Goal: Information Seeking & Learning: Compare options

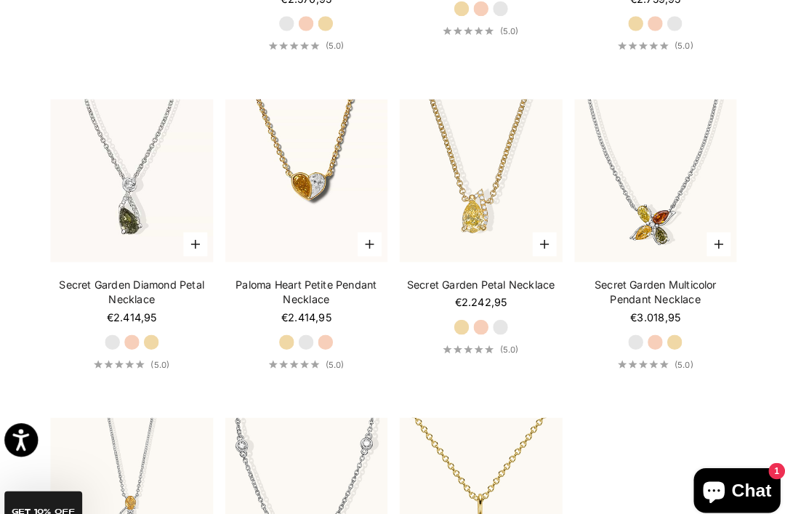
scroll to position [1298, 0]
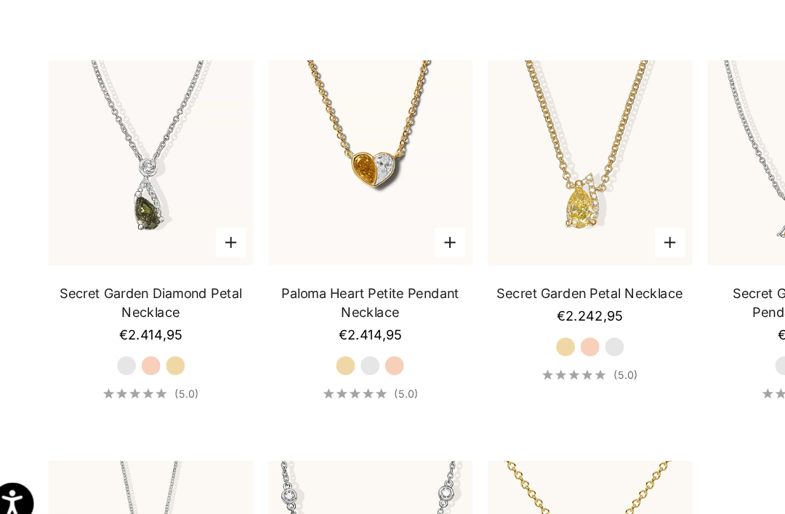
click at [488, 299] on label "White Gold" at bounding box center [496, 307] width 16 height 16
click at [469, 299] on label "Rose Gold" at bounding box center [477, 307] width 16 height 16
click at [130, 313] on label "Rose Gold" at bounding box center [138, 321] width 16 height 16
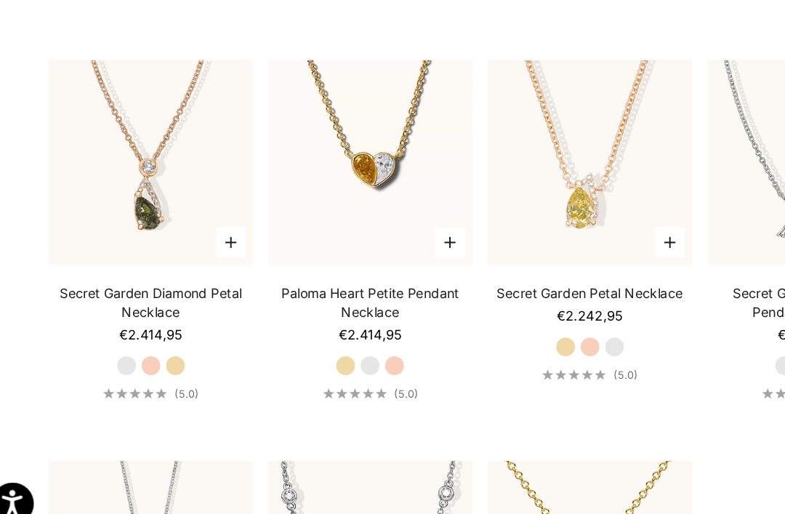
click at [149, 313] on label "Yellow Gold" at bounding box center [157, 321] width 16 height 16
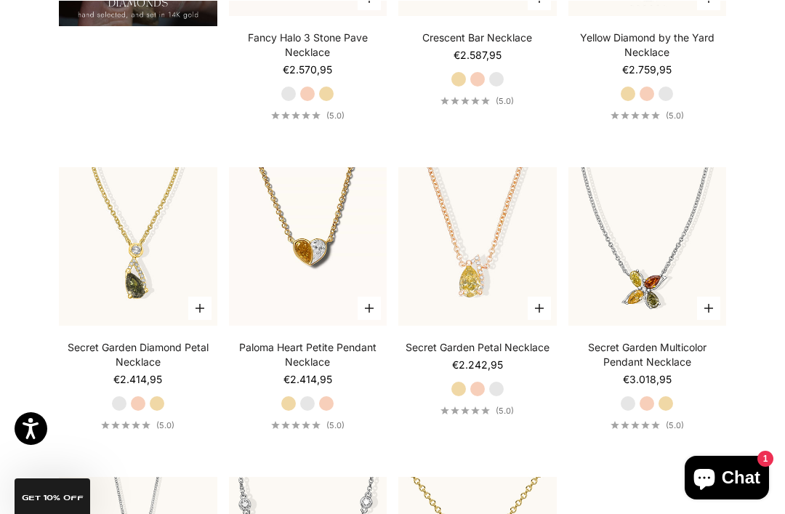
scroll to position [1243, 0]
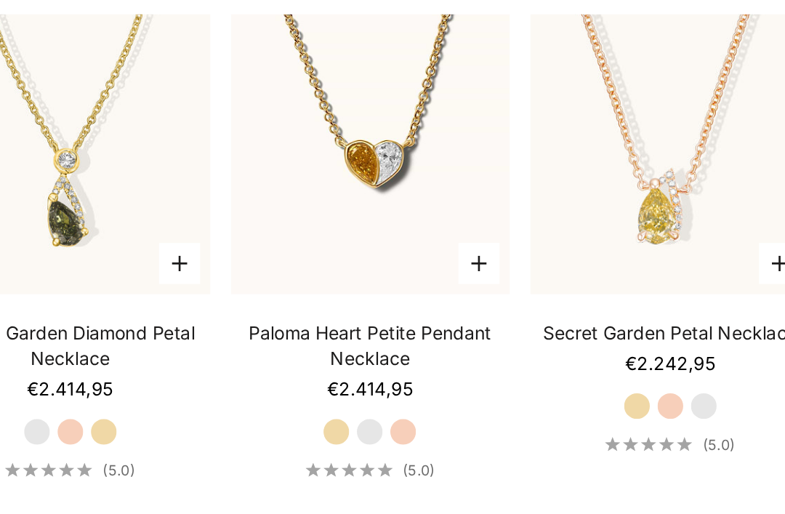
click at [299, 368] on label "White Gold" at bounding box center [307, 376] width 16 height 16
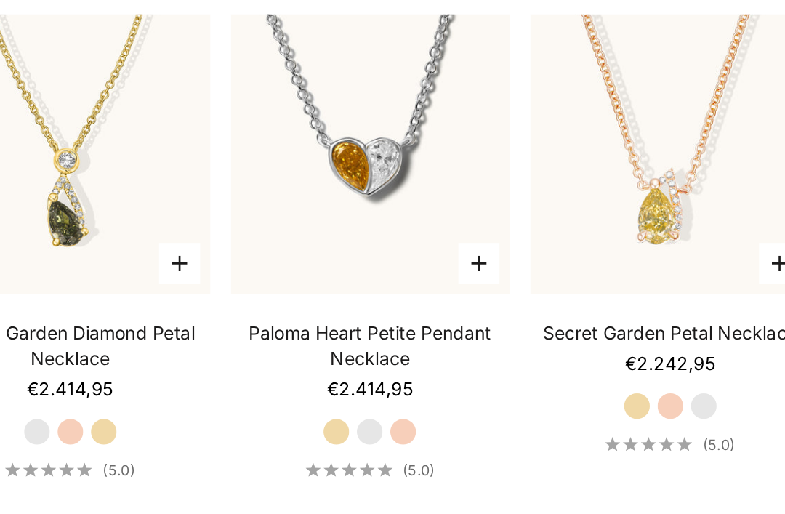
click at [318, 368] on label "Rose Gold" at bounding box center [326, 376] width 16 height 16
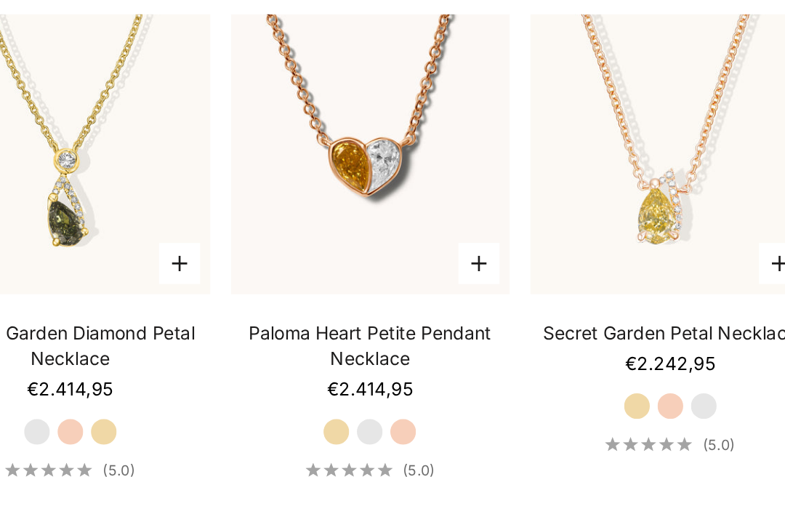
click at [280, 368] on label "Yellow Gold" at bounding box center [288, 376] width 16 height 16
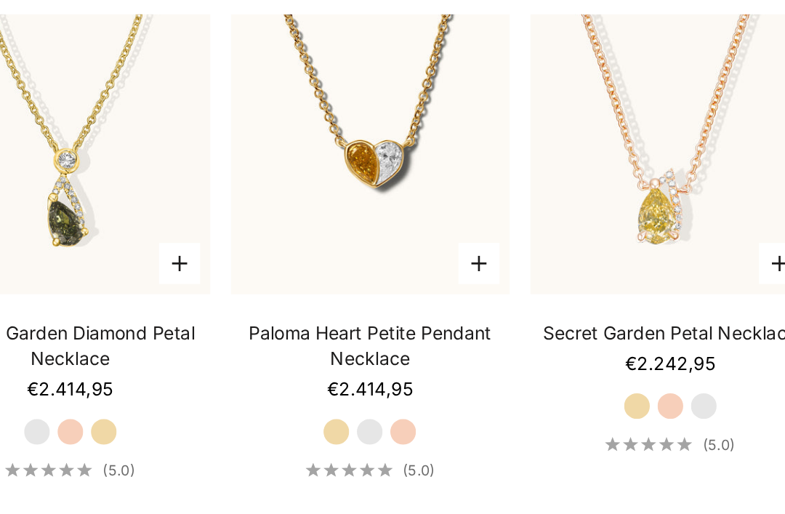
click at [246, 148] on img at bounding box center [308, 220] width 174 height 174
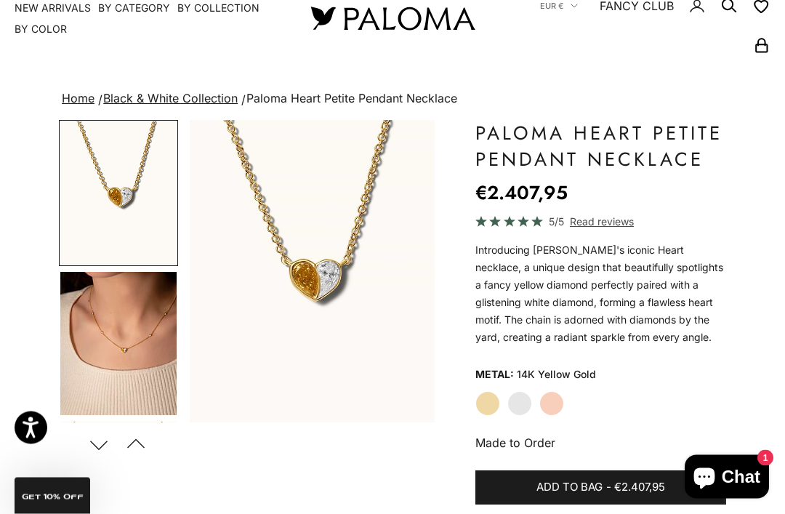
scroll to position [49, 0]
click at [106, 210] on img "Go to item 1" at bounding box center [118, 192] width 116 height 143
click at [101, 362] on img "Go to item 4" at bounding box center [118, 343] width 116 height 143
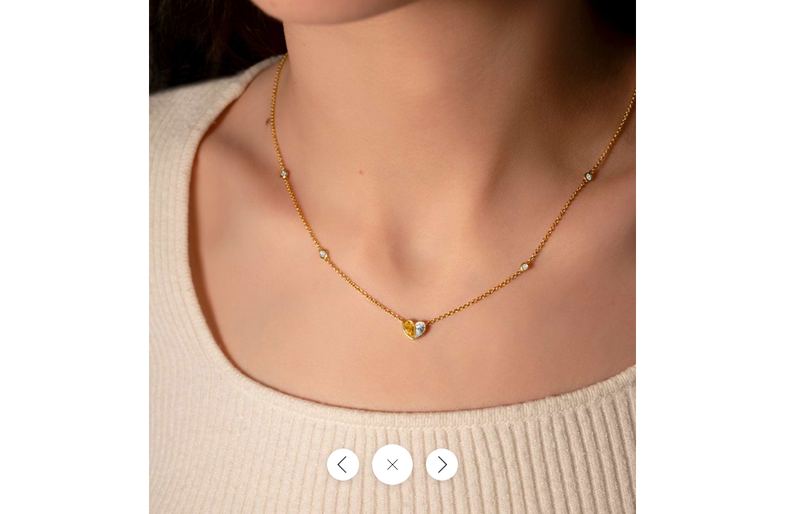
scroll to position [96, 0]
click at [389, 476] on button "Close gallery" at bounding box center [392, 464] width 41 height 41
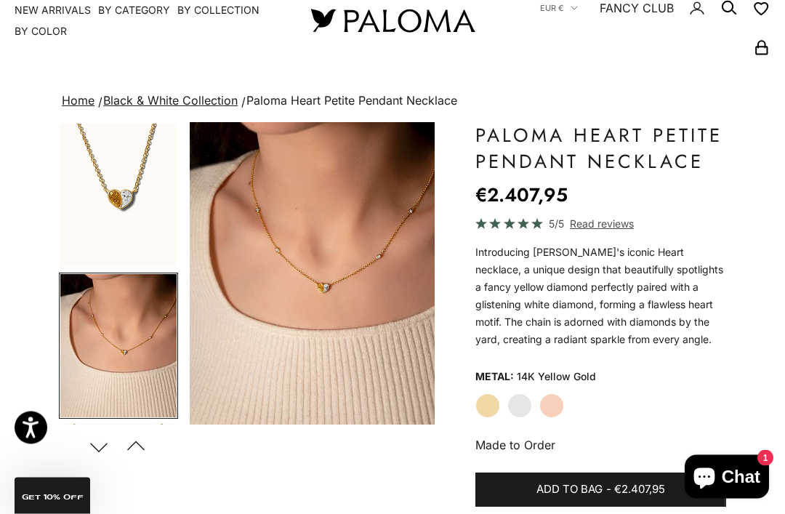
scroll to position [0, 0]
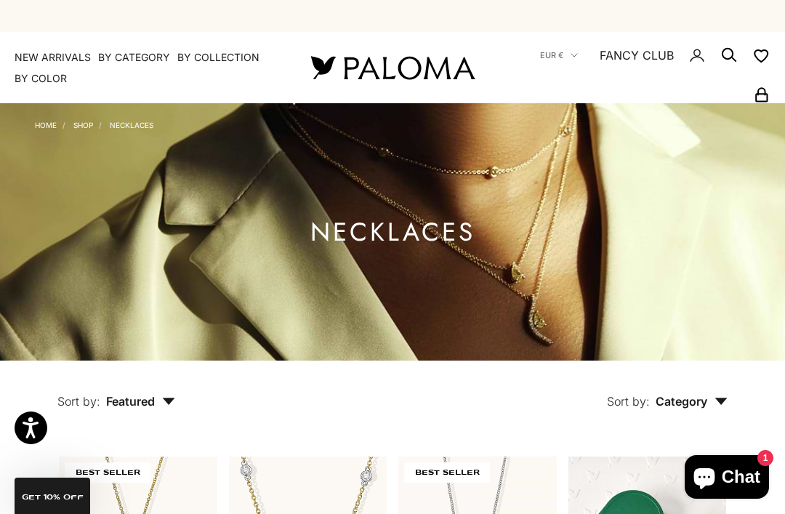
click at [81, 127] on link "Shop" at bounding box center [83, 125] width 20 height 9
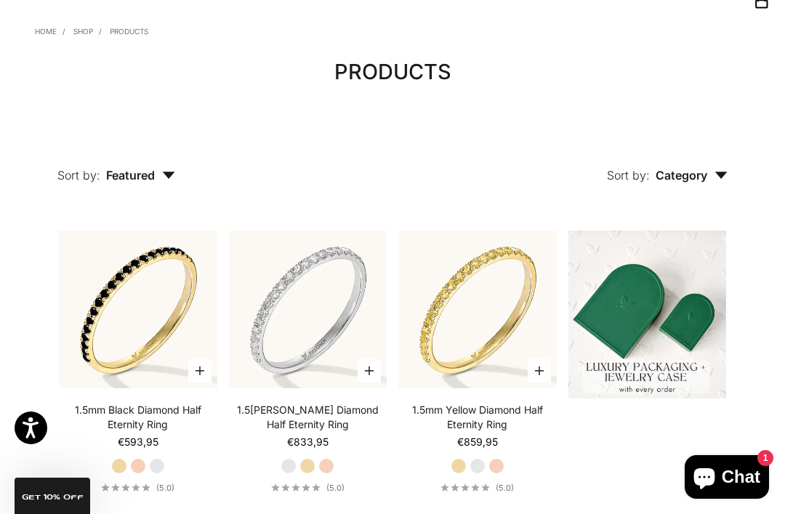
scroll to position [94, 0]
click at [711, 176] on span "Category" at bounding box center [691, 174] width 72 height 15
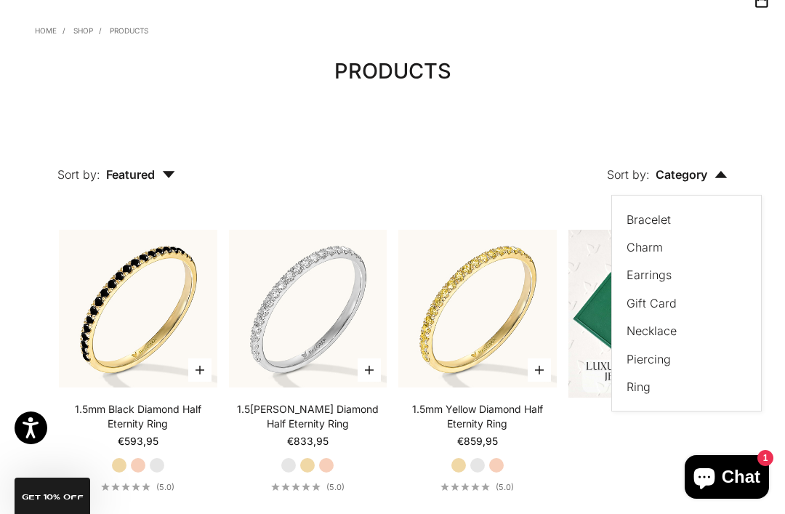
click at [669, 213] on label "Bracelet" at bounding box center [648, 219] width 44 height 19
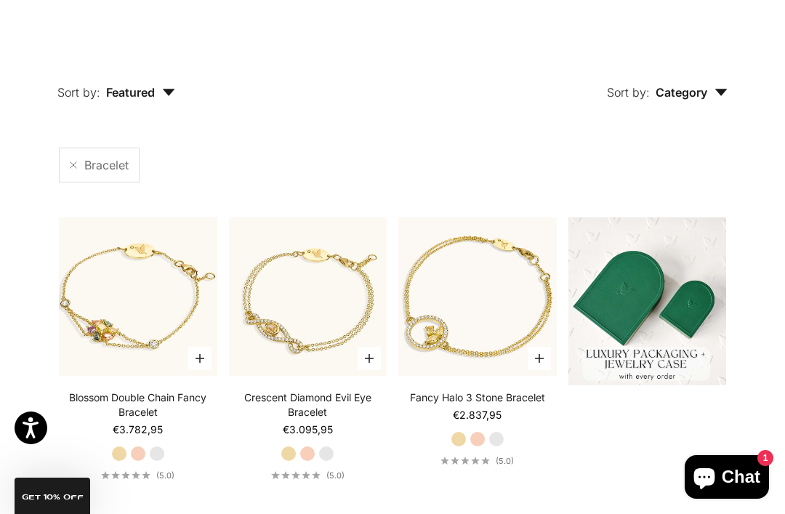
scroll to position [206, 0]
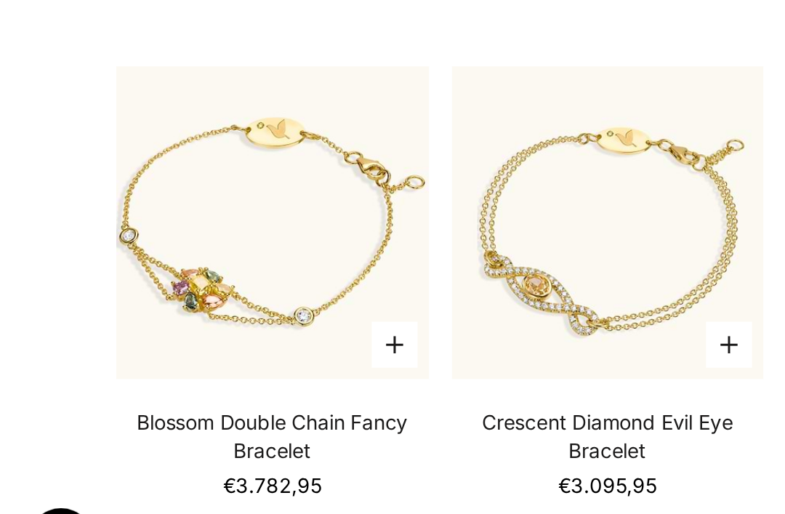
click at [183, 179] on video "#YellowGold\a#RoseGold\a#WhiteGold" at bounding box center [138, 266] width 174 height 174
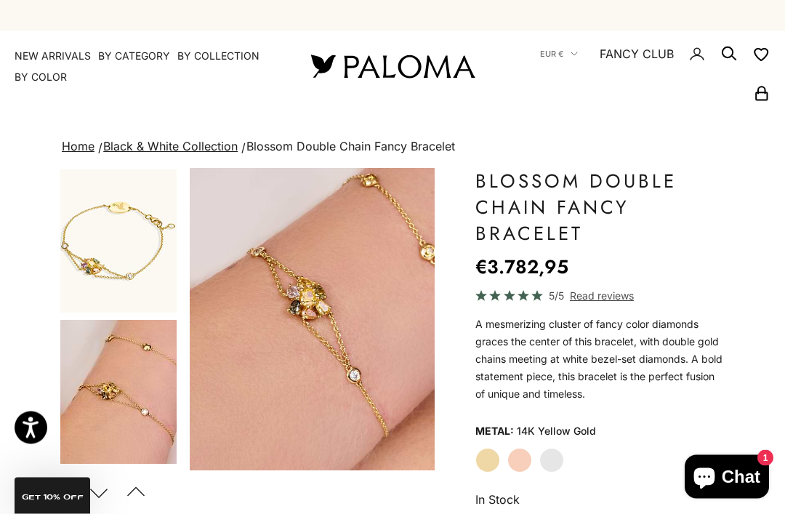
scroll to position [1, 0]
click at [518, 458] on label "Rose Gold" at bounding box center [519, 460] width 25 height 25
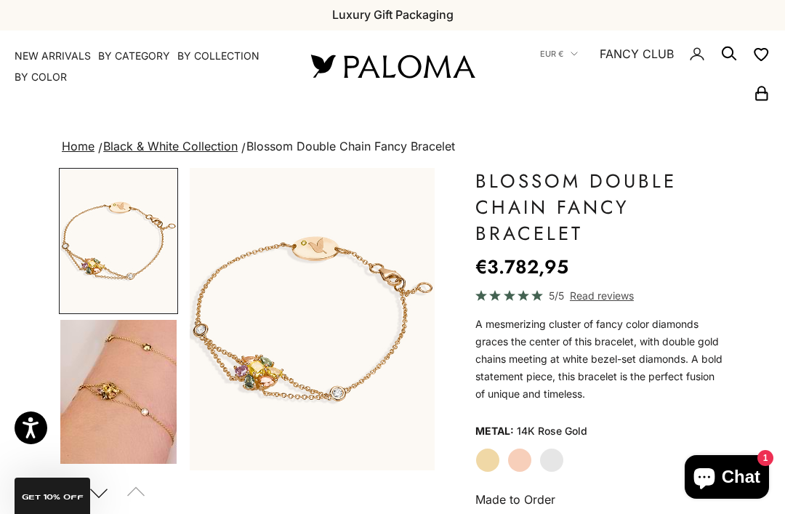
click at [109, 349] on img "Go to item 4" at bounding box center [118, 392] width 116 height 144
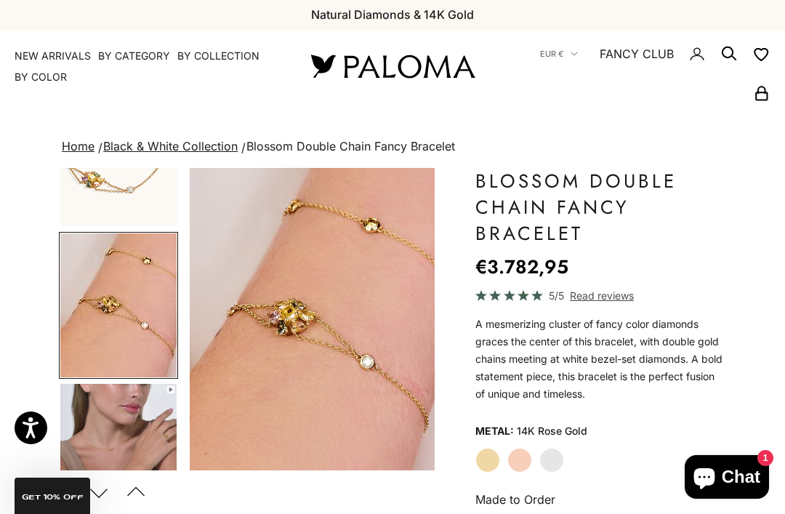
scroll to position [86, 0]
click at [495, 452] on label "Yellow Gold" at bounding box center [487, 460] width 25 height 25
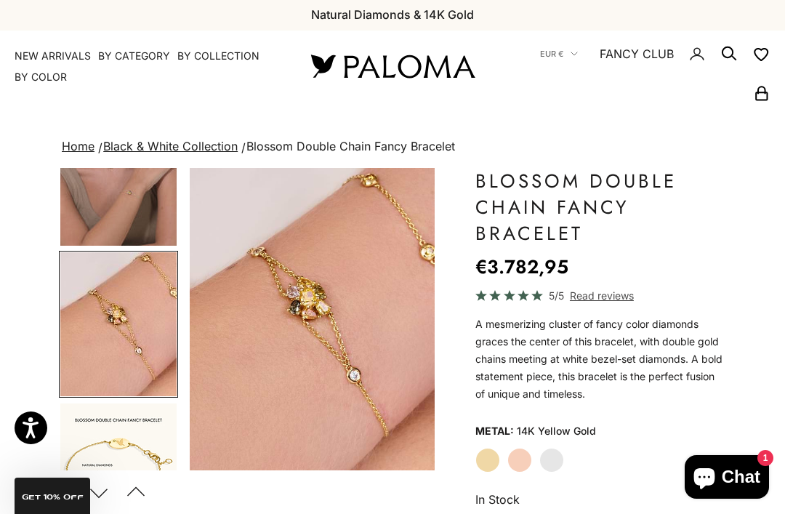
scroll to position [372, 0]
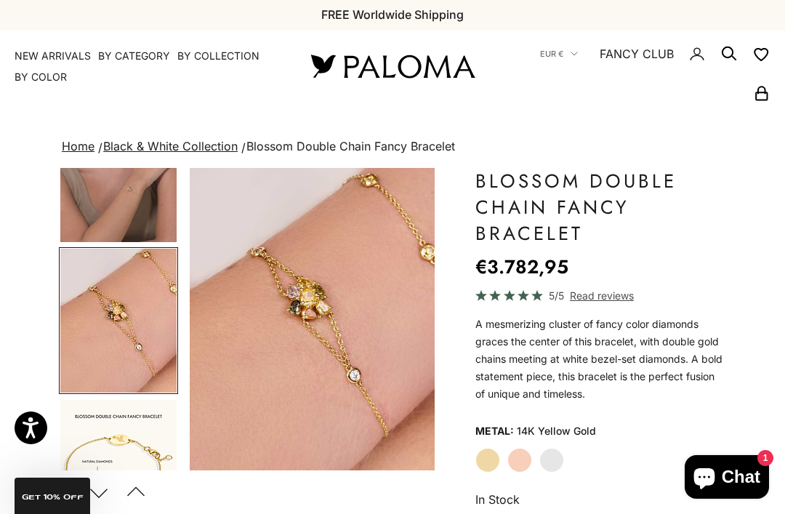
click at [518, 458] on label "Rose Gold" at bounding box center [519, 460] width 25 height 25
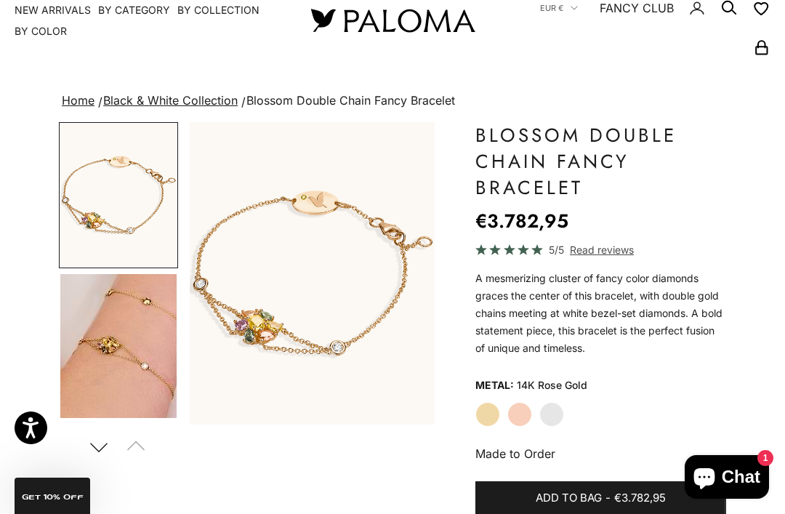
scroll to position [48, 0]
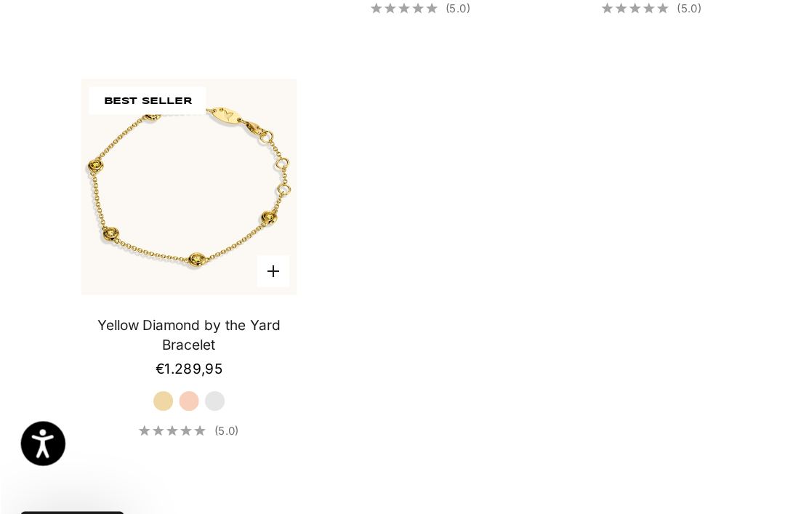
scroll to position [860, 0]
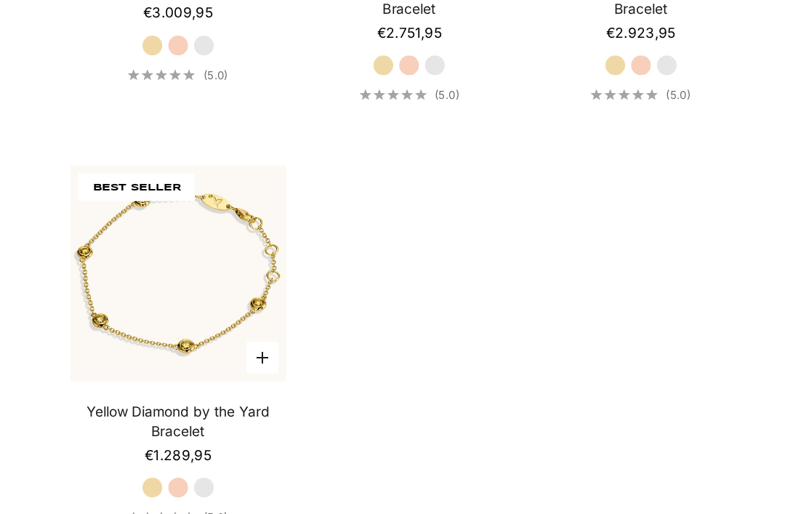
click at [92, 180] on video "#YellowGold\a#RoseGold\a#WhiteGold" at bounding box center [138, 231] width 174 height 174
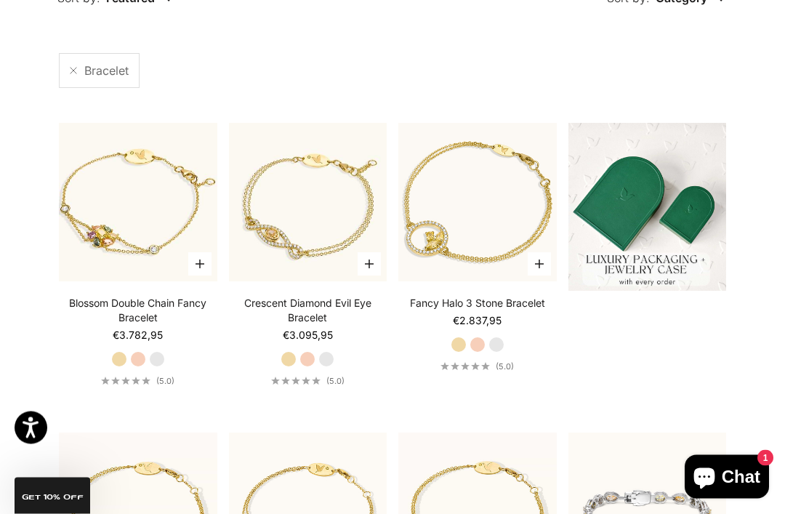
scroll to position [0, 0]
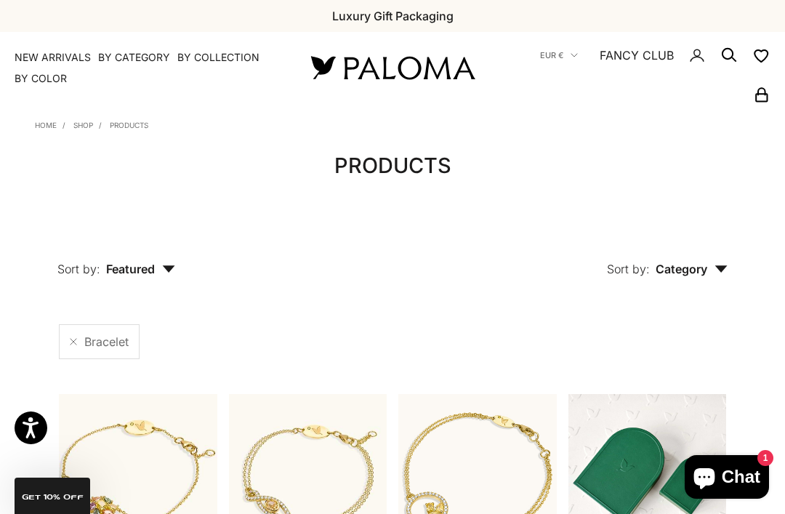
click at [77, 338] on link at bounding box center [73, 341] width 7 height 7
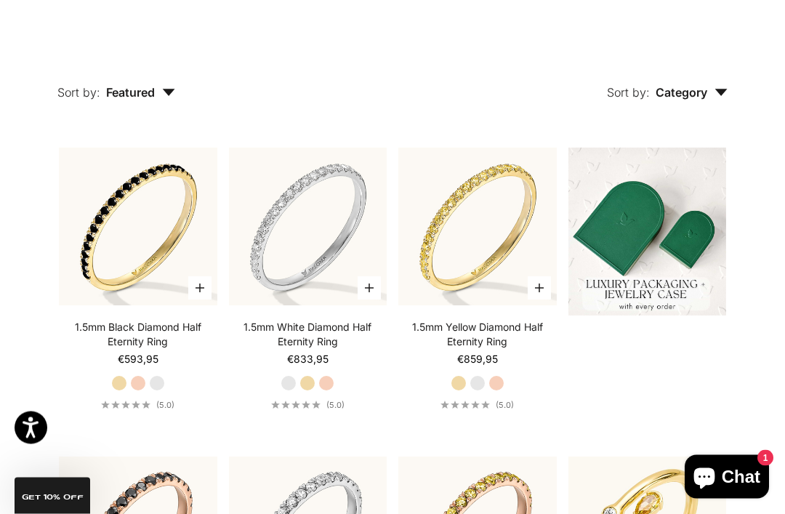
scroll to position [177, 0]
click at [718, 91] on icon "button" at bounding box center [721, 92] width 12 height 7
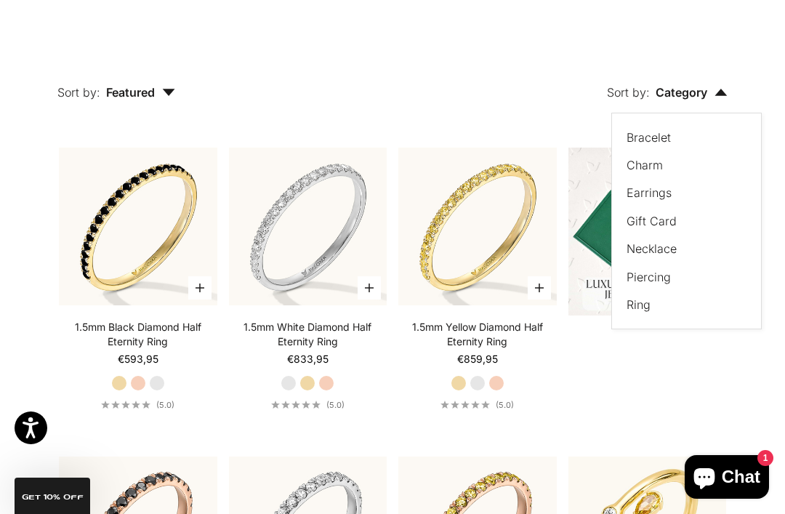
click at [658, 167] on label "Charm" at bounding box center [644, 164] width 36 height 19
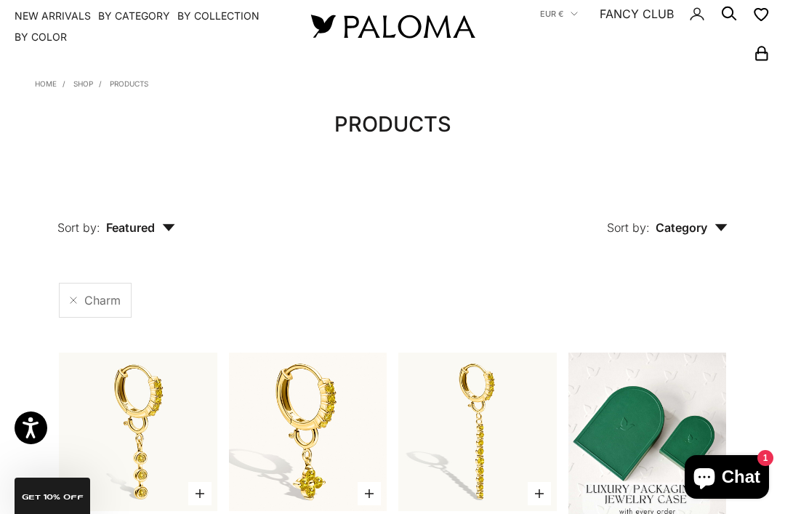
scroll to position [43, 0]
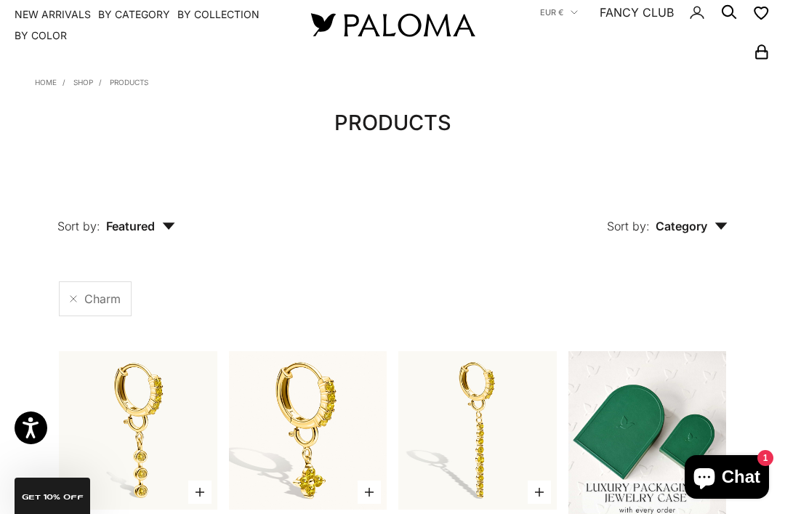
click at [727, 226] on icon "button" at bounding box center [720, 225] width 13 height 7
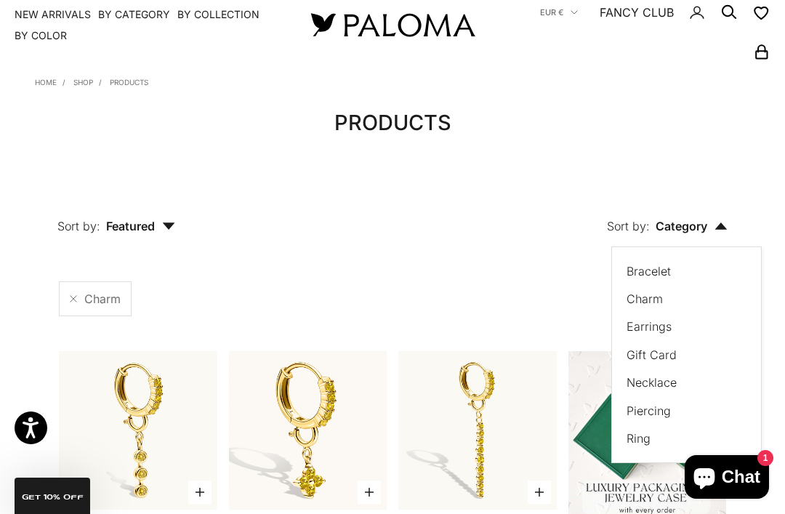
click at [661, 323] on label "Earrings" at bounding box center [648, 326] width 45 height 19
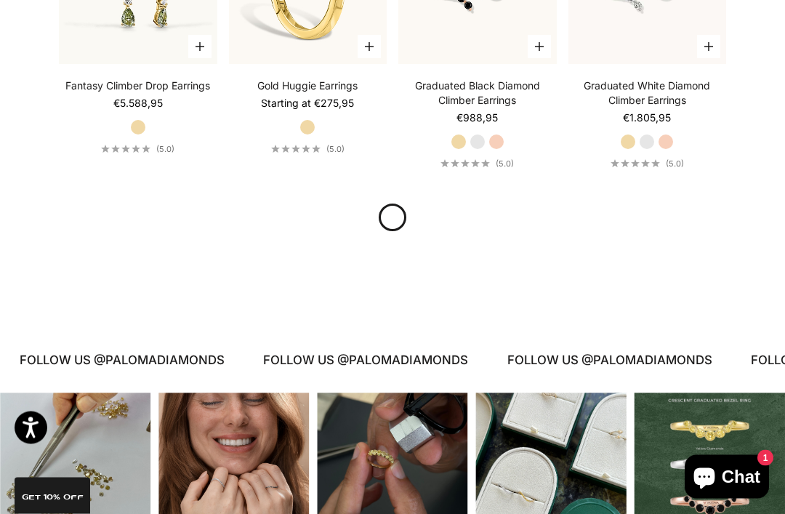
scroll to position [1390, 0]
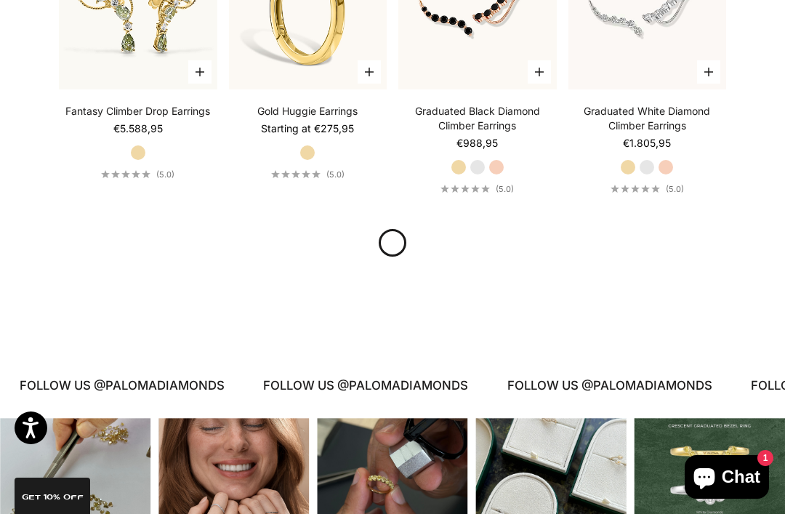
click at [399, 231] on link at bounding box center [392, 242] width 31 height 31
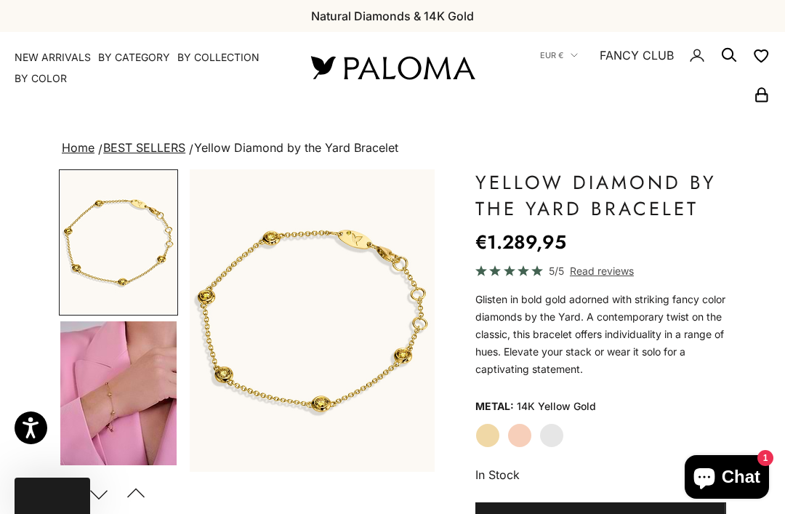
scroll to position [36, 0]
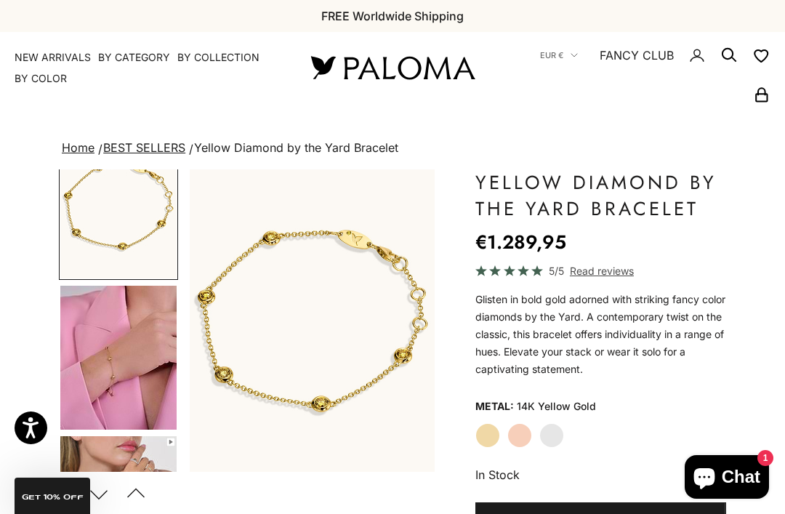
click at [105, 315] on img "Go to item 4" at bounding box center [118, 358] width 116 height 144
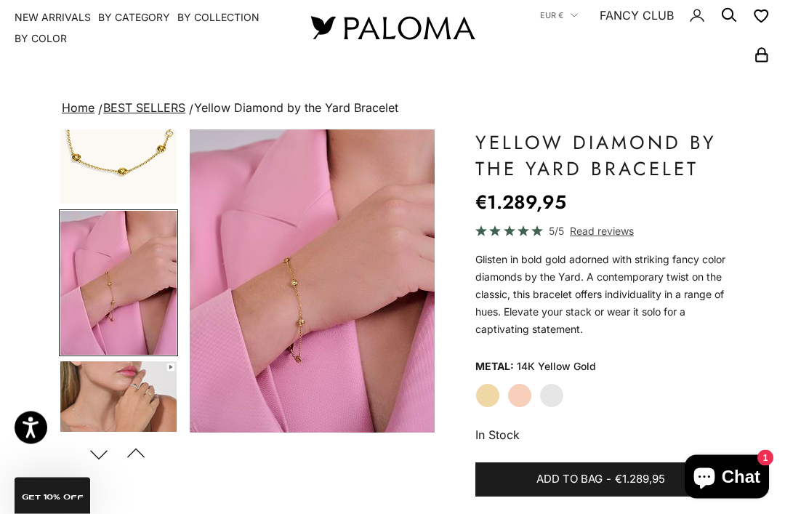
scroll to position [0, 0]
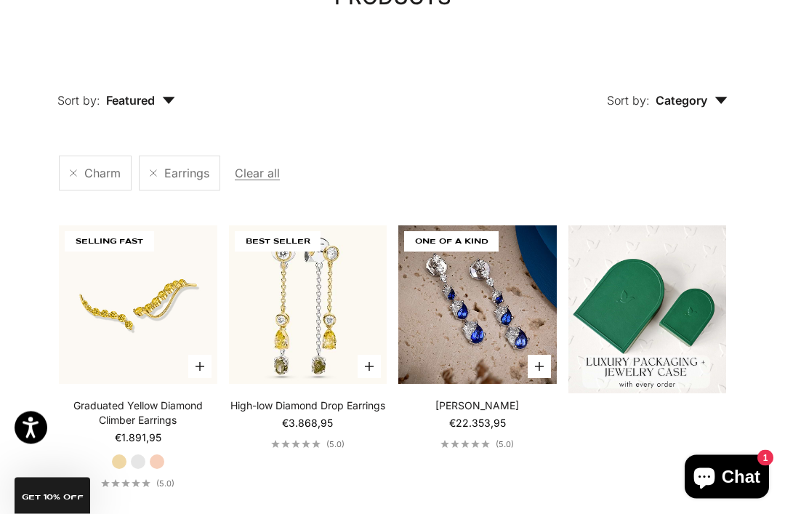
scroll to position [169, 0]
click at [518, 302] on img at bounding box center [477, 304] width 174 height 174
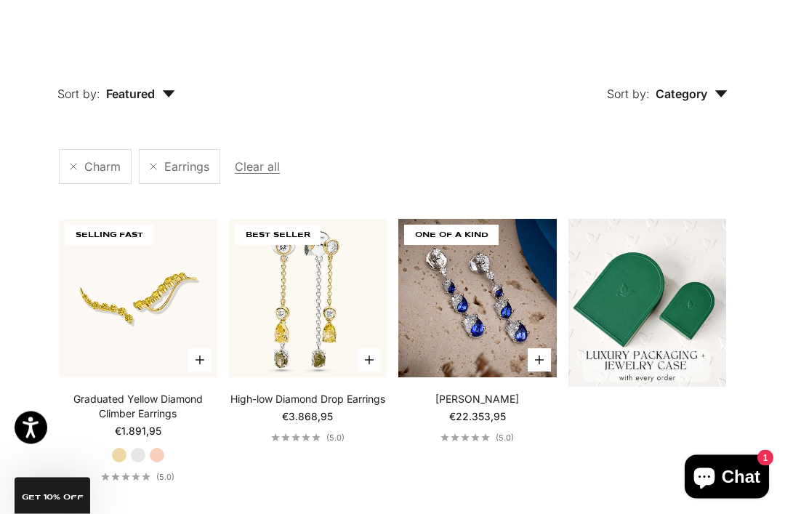
scroll to position [175, 0]
click at [70, 167] on link at bounding box center [73, 166] width 7 height 7
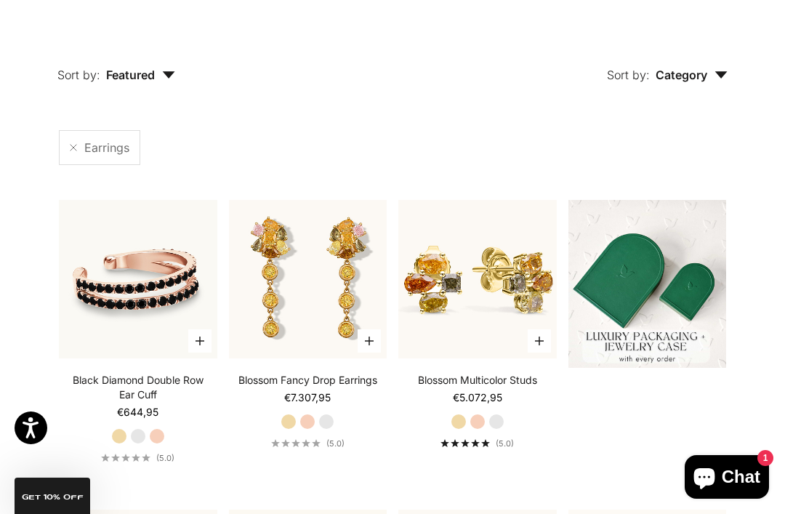
scroll to position [193, 0]
click at [716, 70] on span "Category" at bounding box center [691, 75] width 72 height 15
click at [77, 145] on link at bounding box center [73, 148] width 7 height 7
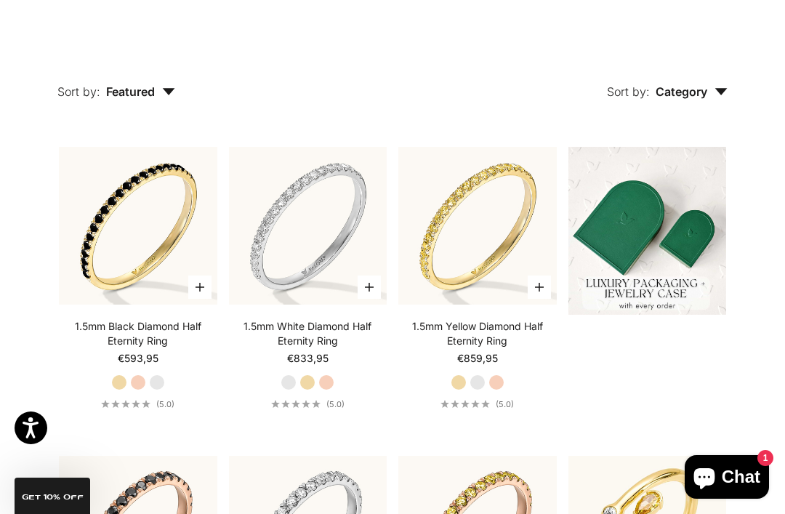
scroll to position [177, 0]
click at [717, 91] on icon "button" at bounding box center [720, 92] width 13 height 7
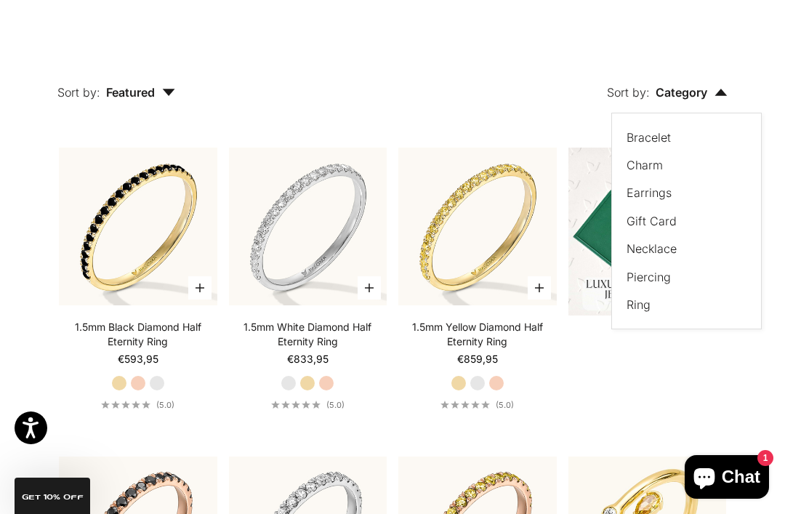
click at [648, 301] on label "Ring" at bounding box center [638, 304] width 24 height 19
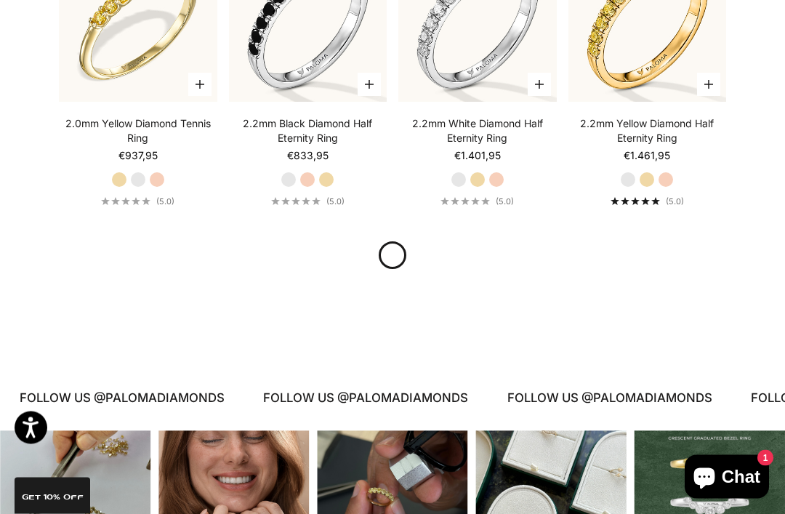
scroll to position [1377, 0]
click at [379, 251] on link at bounding box center [392, 255] width 35 height 35
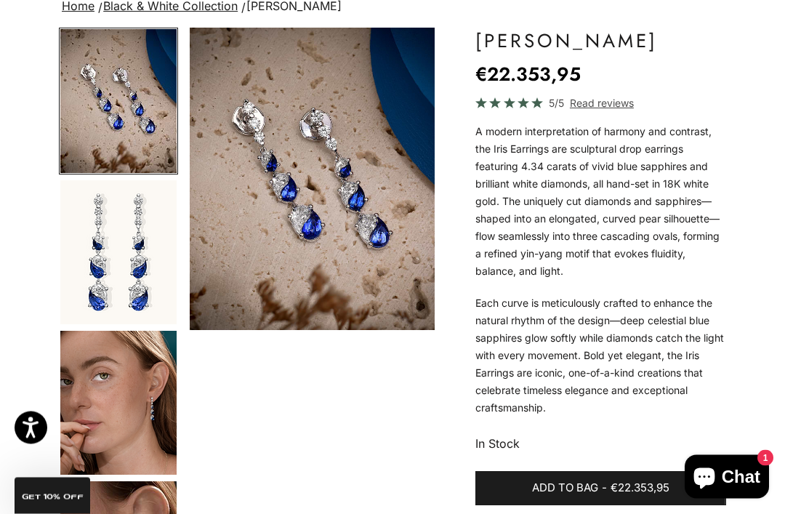
scroll to position [139, 0]
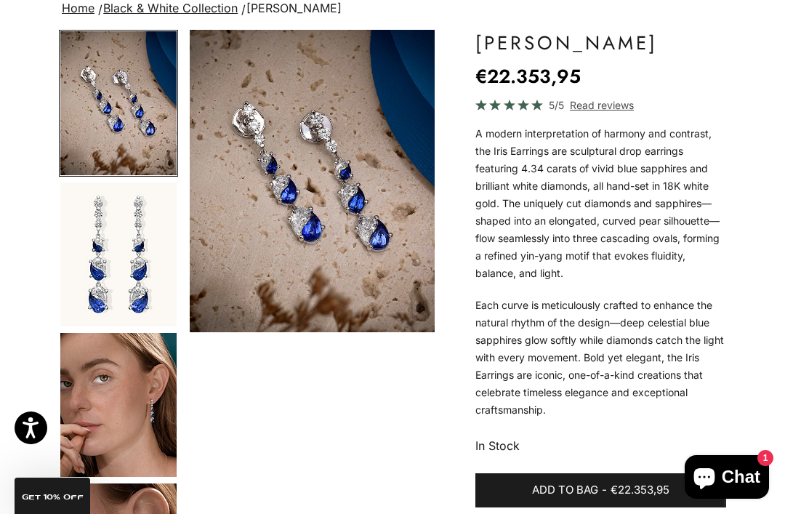
click at [105, 376] on img "Go to item 3" at bounding box center [118, 405] width 116 height 144
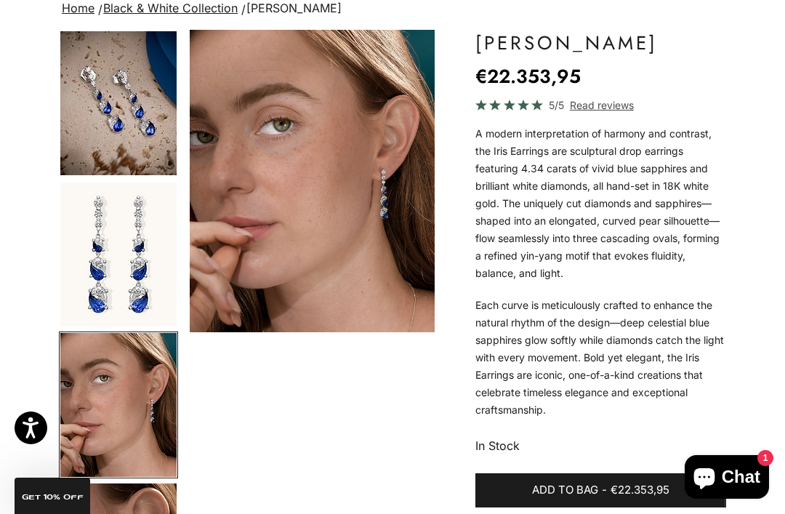
scroll to position [186, 0]
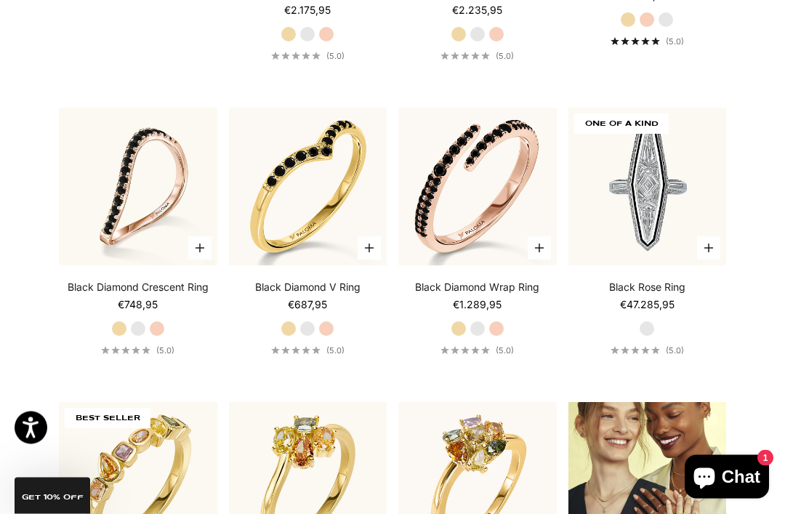
scroll to position [1214, 0]
click at [692, 189] on img at bounding box center [647, 187] width 174 height 174
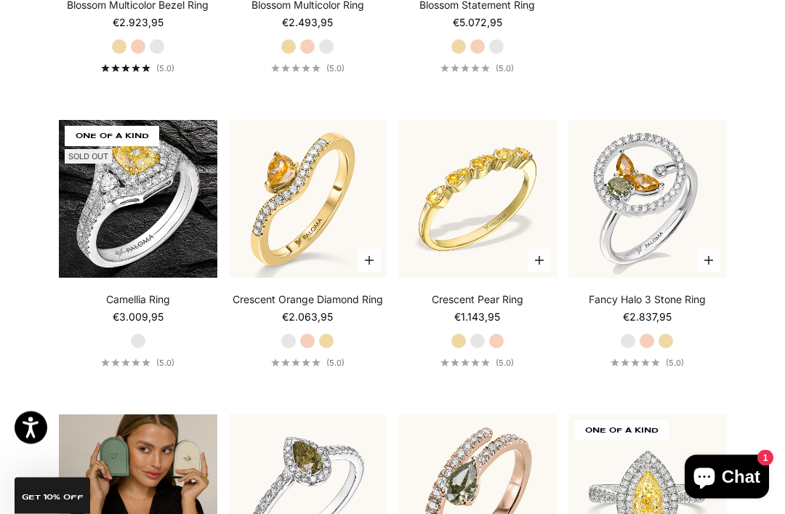
scroll to position [1802, 0]
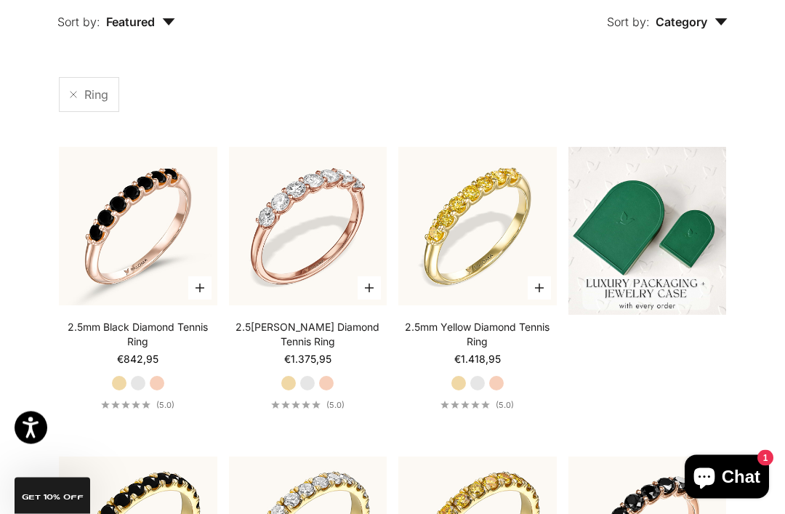
scroll to position [0, 0]
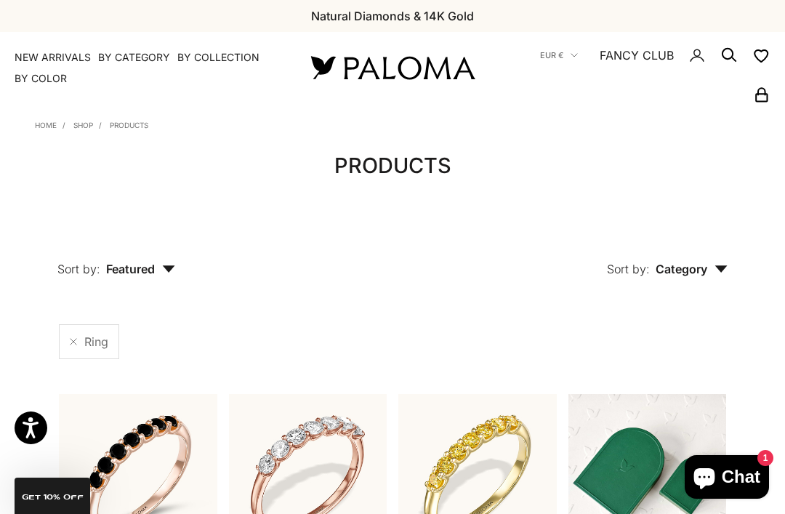
click at [75, 338] on link at bounding box center [73, 341] width 7 height 7
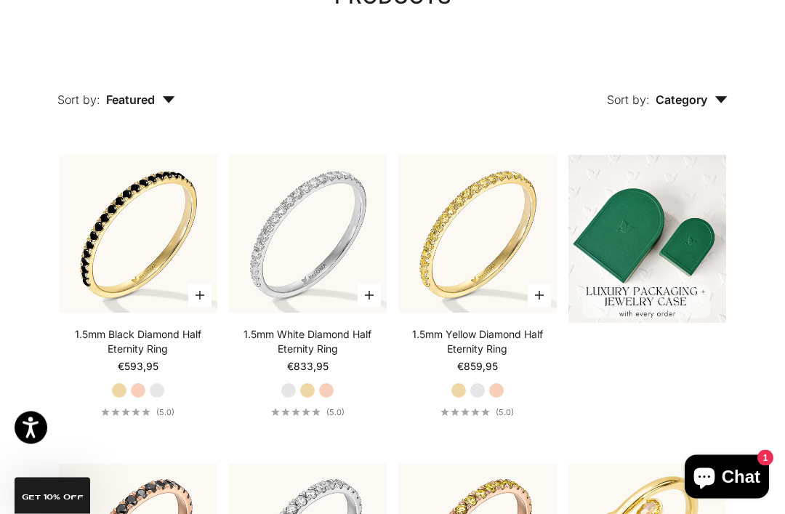
scroll to position [177, 0]
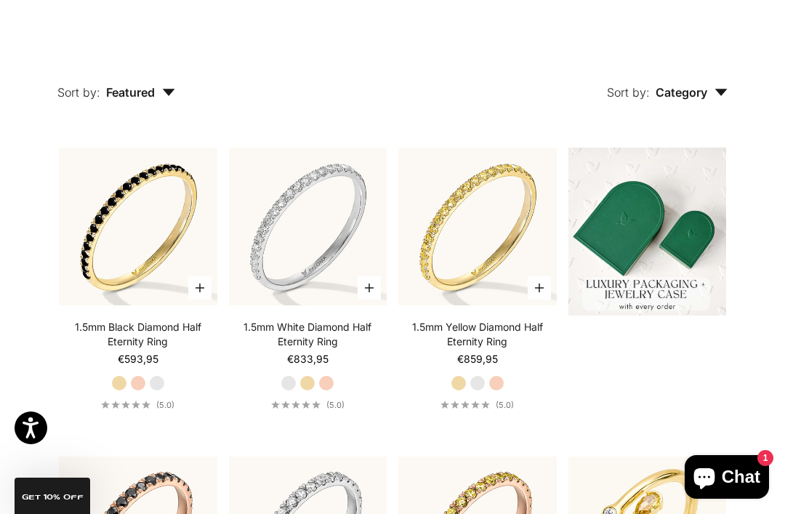
click at [723, 90] on icon "button" at bounding box center [721, 92] width 12 height 7
